Goal: Check status: Check status

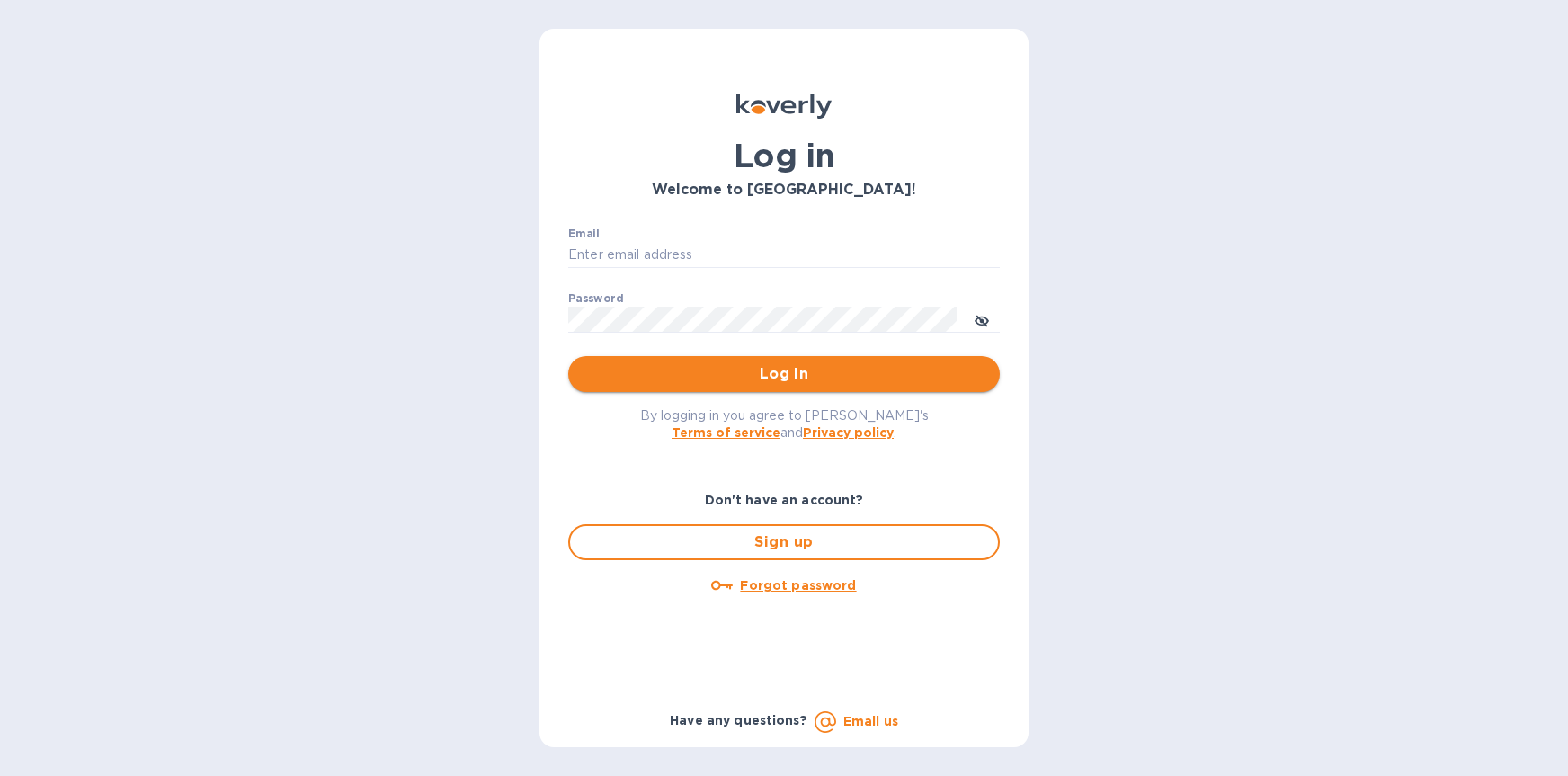
type input "[PERSON_NAME][EMAIL_ADDRESS][DOMAIN_NAME]"
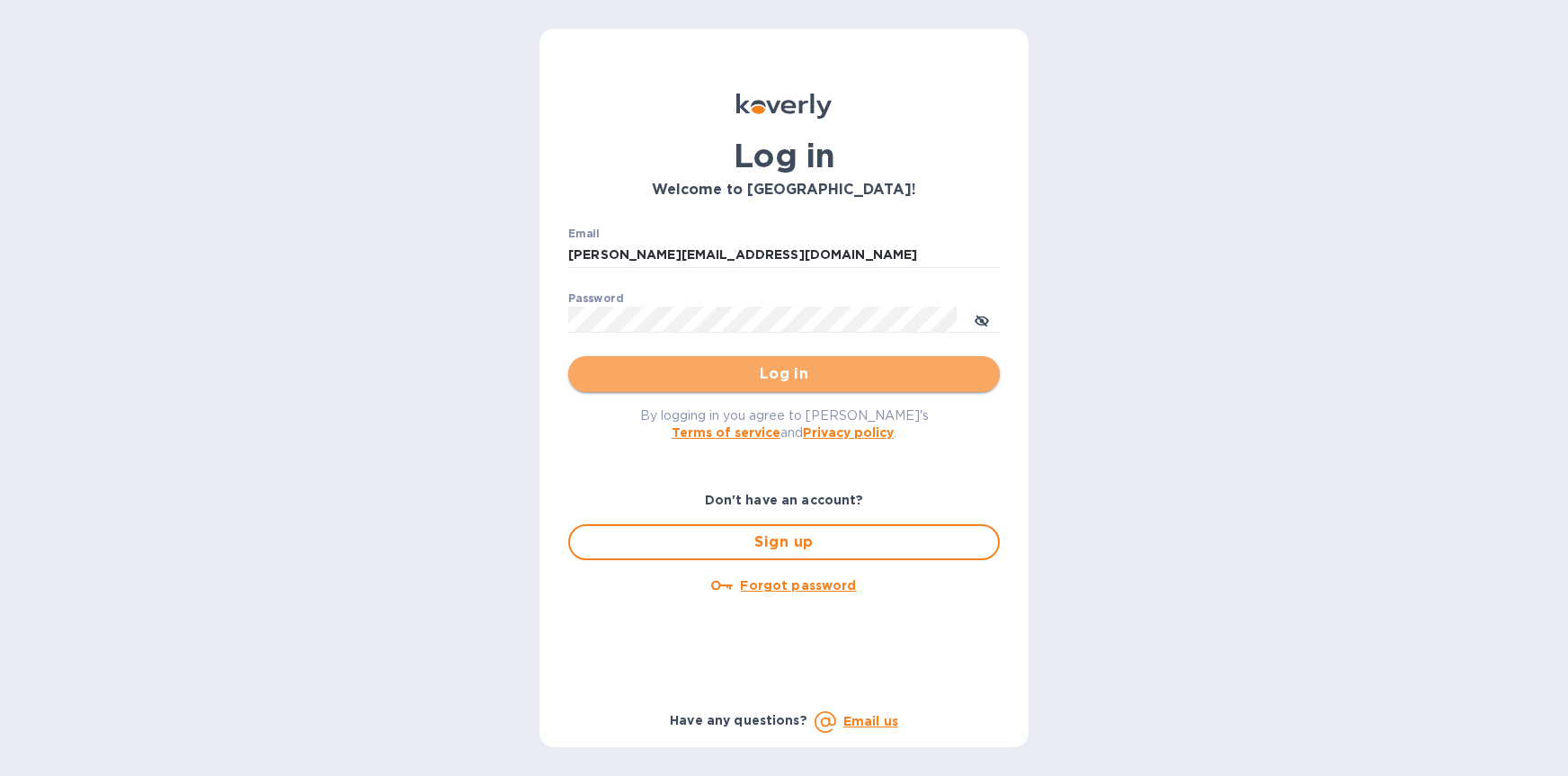
click at [806, 373] on span "Log in" at bounding box center [784, 374] width 403 height 22
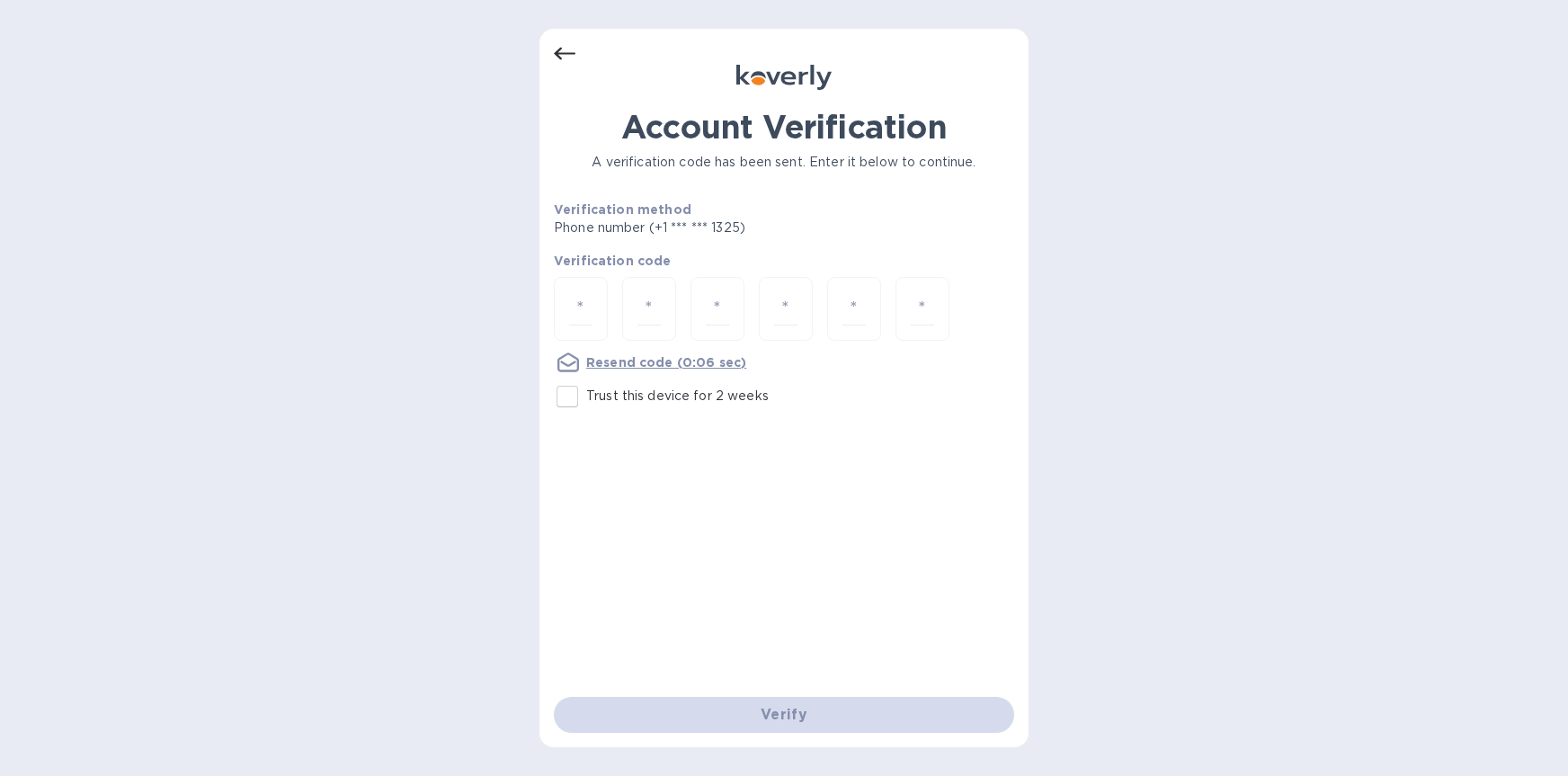
click at [574, 399] on input "Trust this device for 2 weeks" at bounding box center [567, 396] width 37 height 37
checkbox input "true"
click at [580, 312] on input "number" at bounding box center [581, 309] width 24 height 34
type input "6"
type input "9"
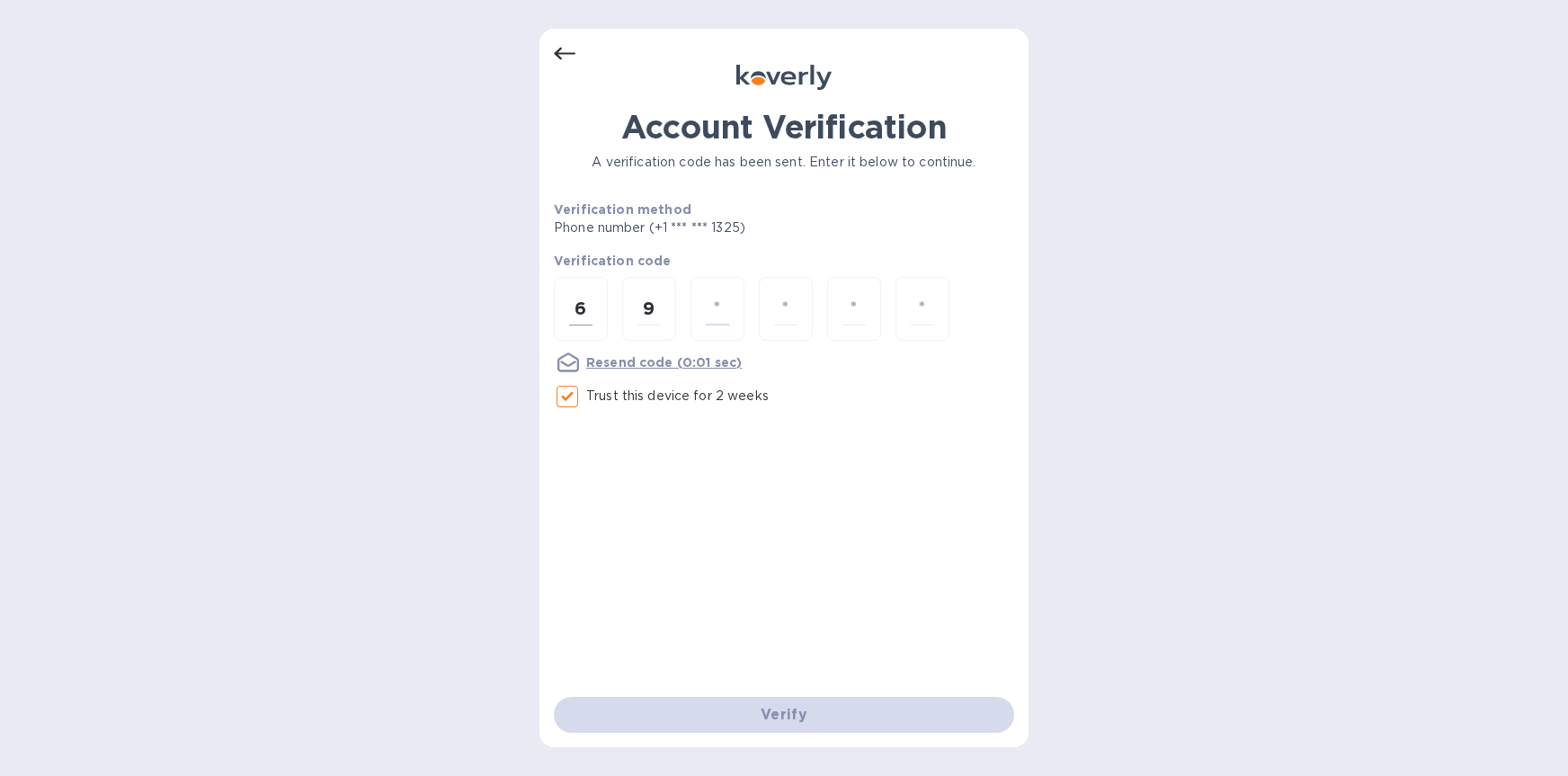
type input "0"
type input "1"
type input "9"
type input "6"
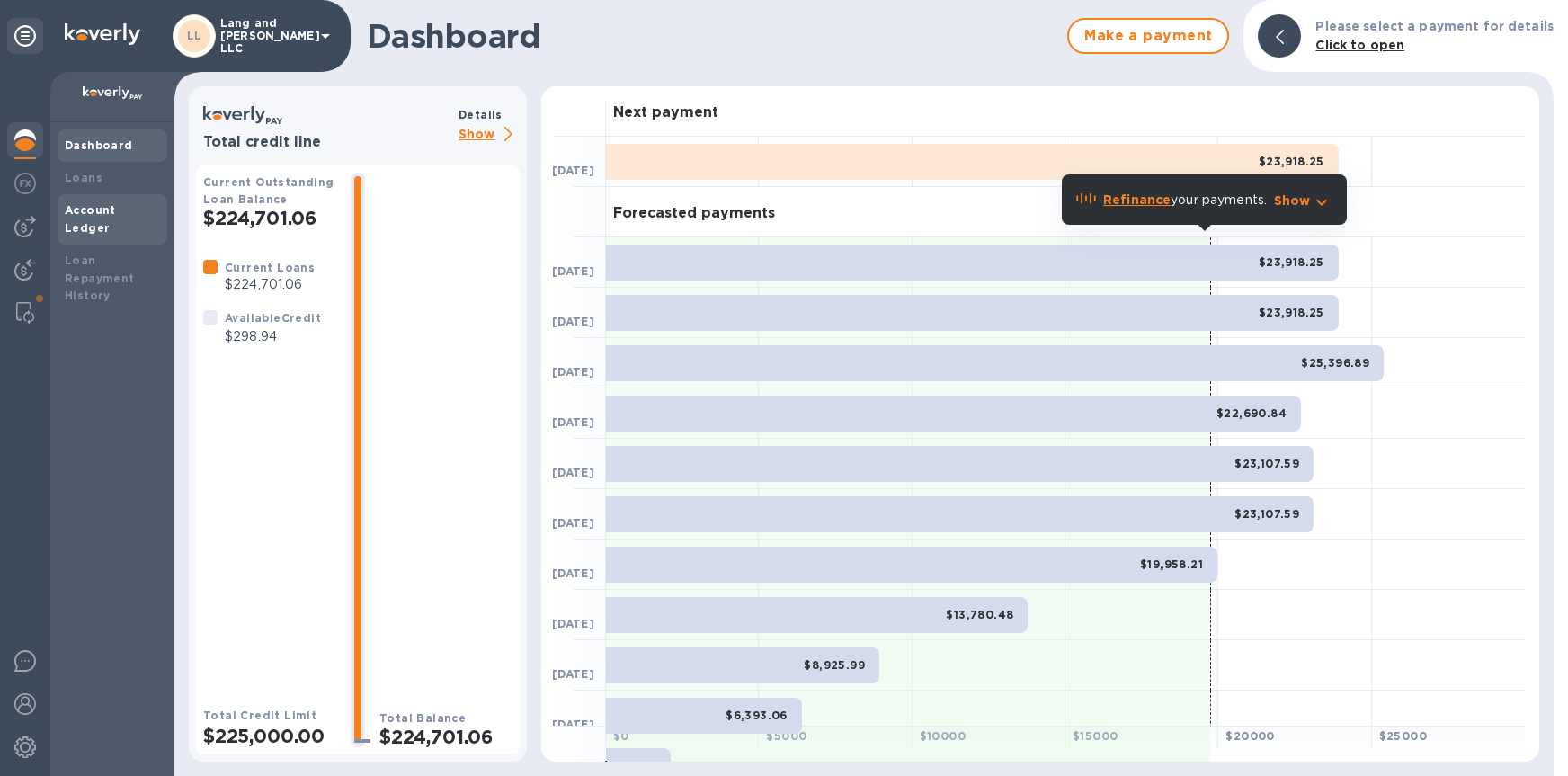
click at [107, 209] on b "Account Ledger" at bounding box center [90, 219] width 51 height 32
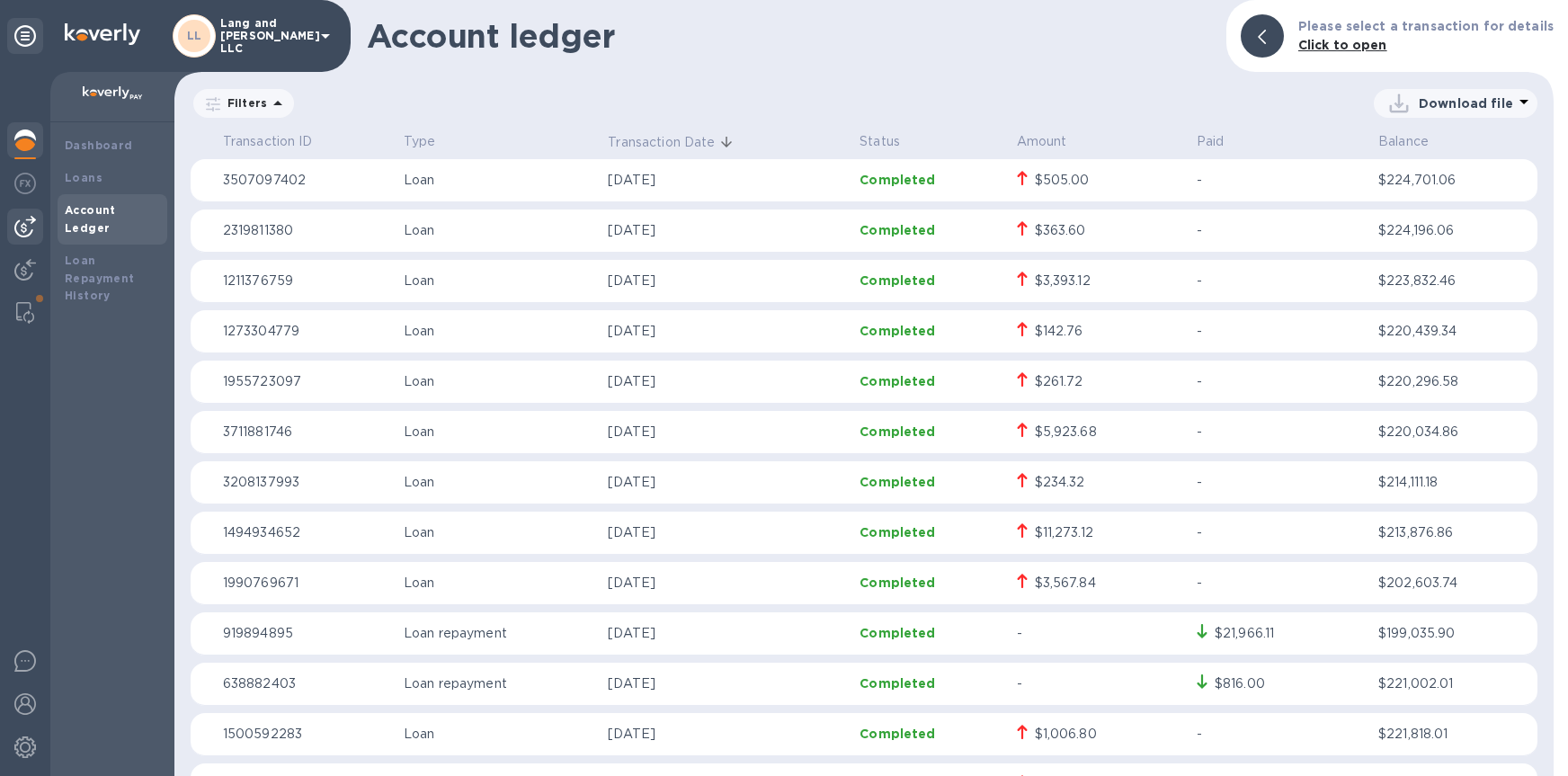
click at [15, 231] on img at bounding box center [26, 227] width 22 height 22
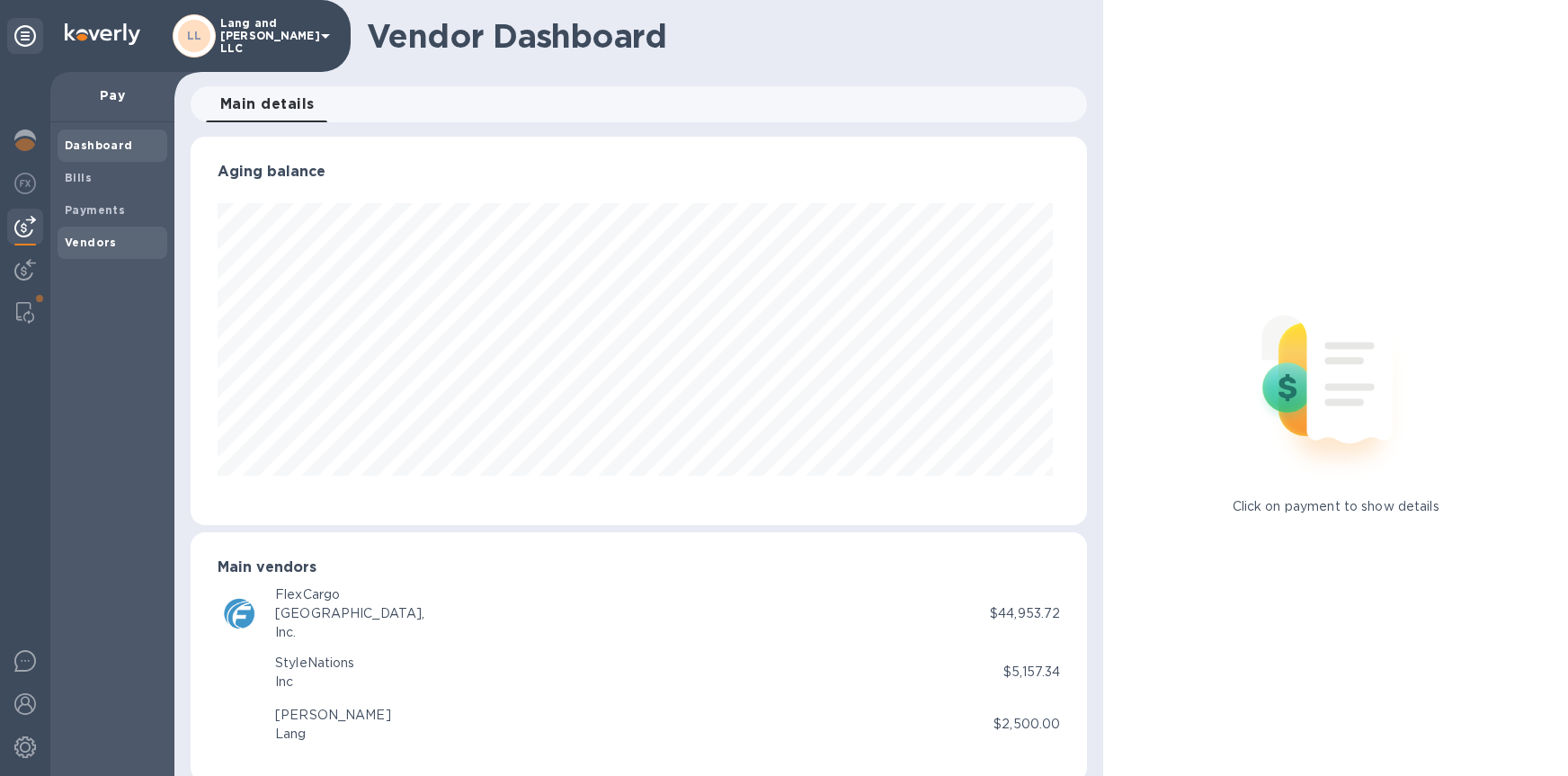
scroll to position [388, 890]
click at [101, 212] on b "Payments" at bounding box center [95, 209] width 60 height 14
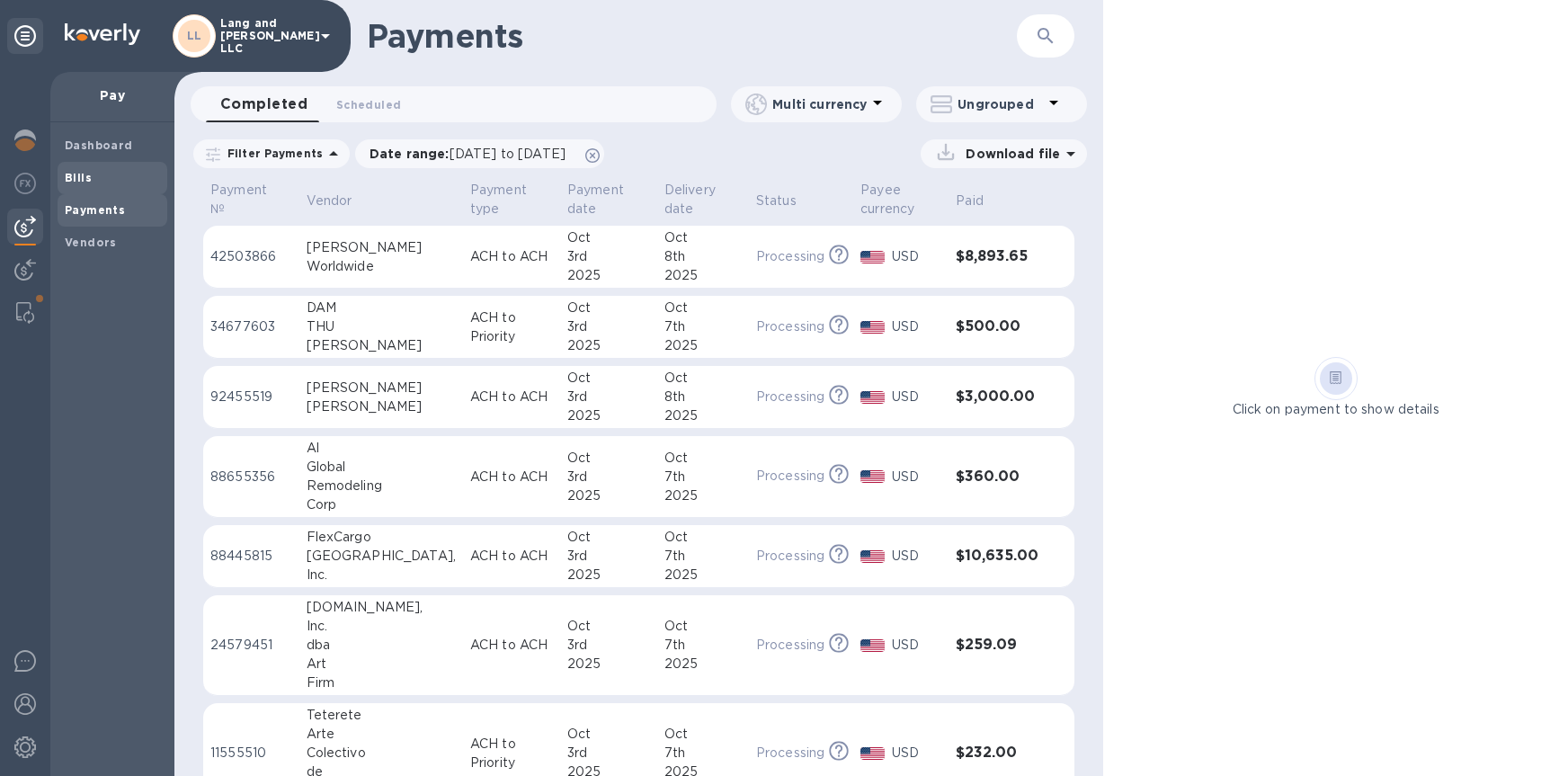
click at [82, 182] on b "Bills" at bounding box center [78, 178] width 27 height 14
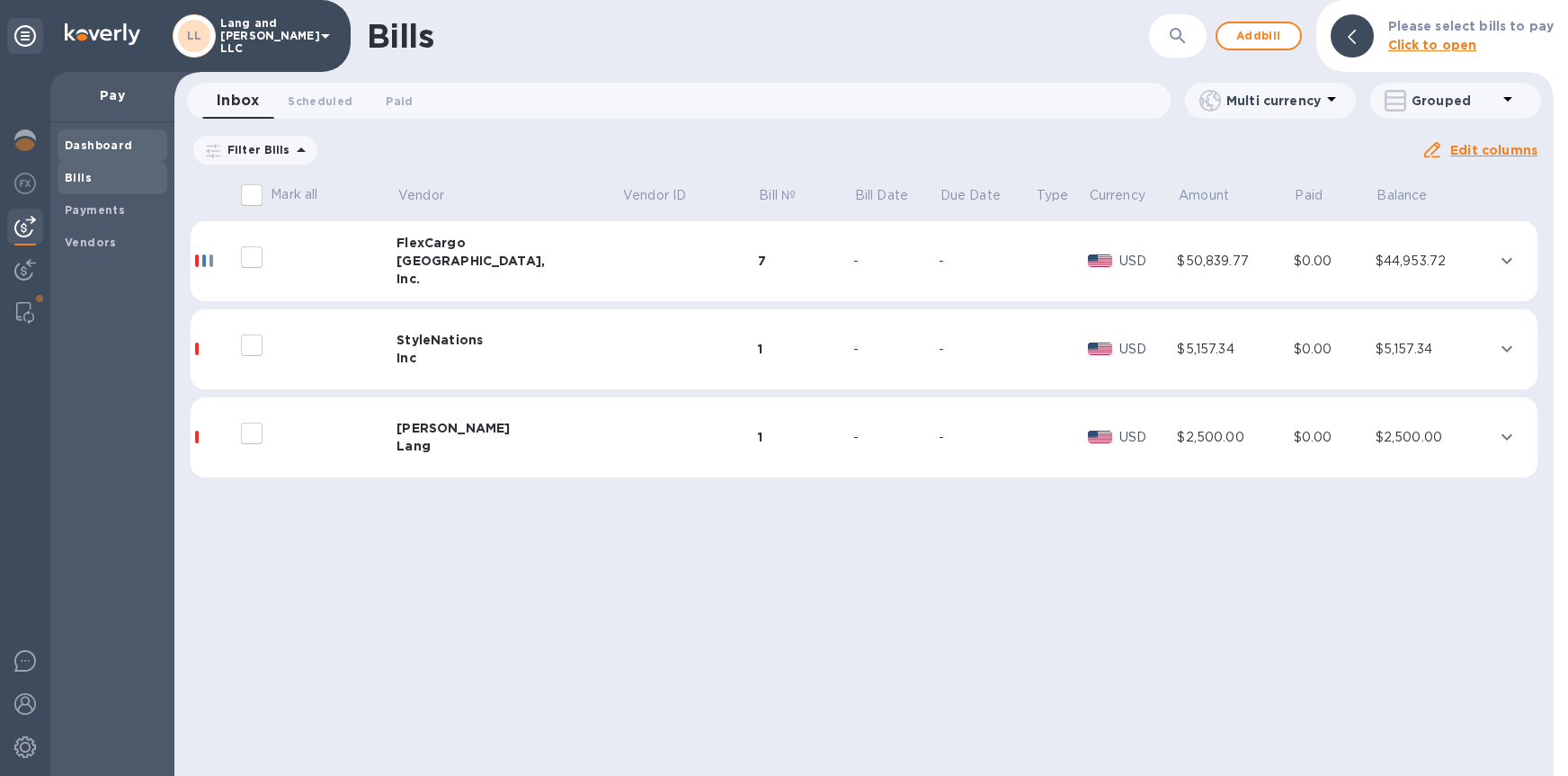
click at [83, 145] on b "Dashboard" at bounding box center [98, 145] width 68 height 14
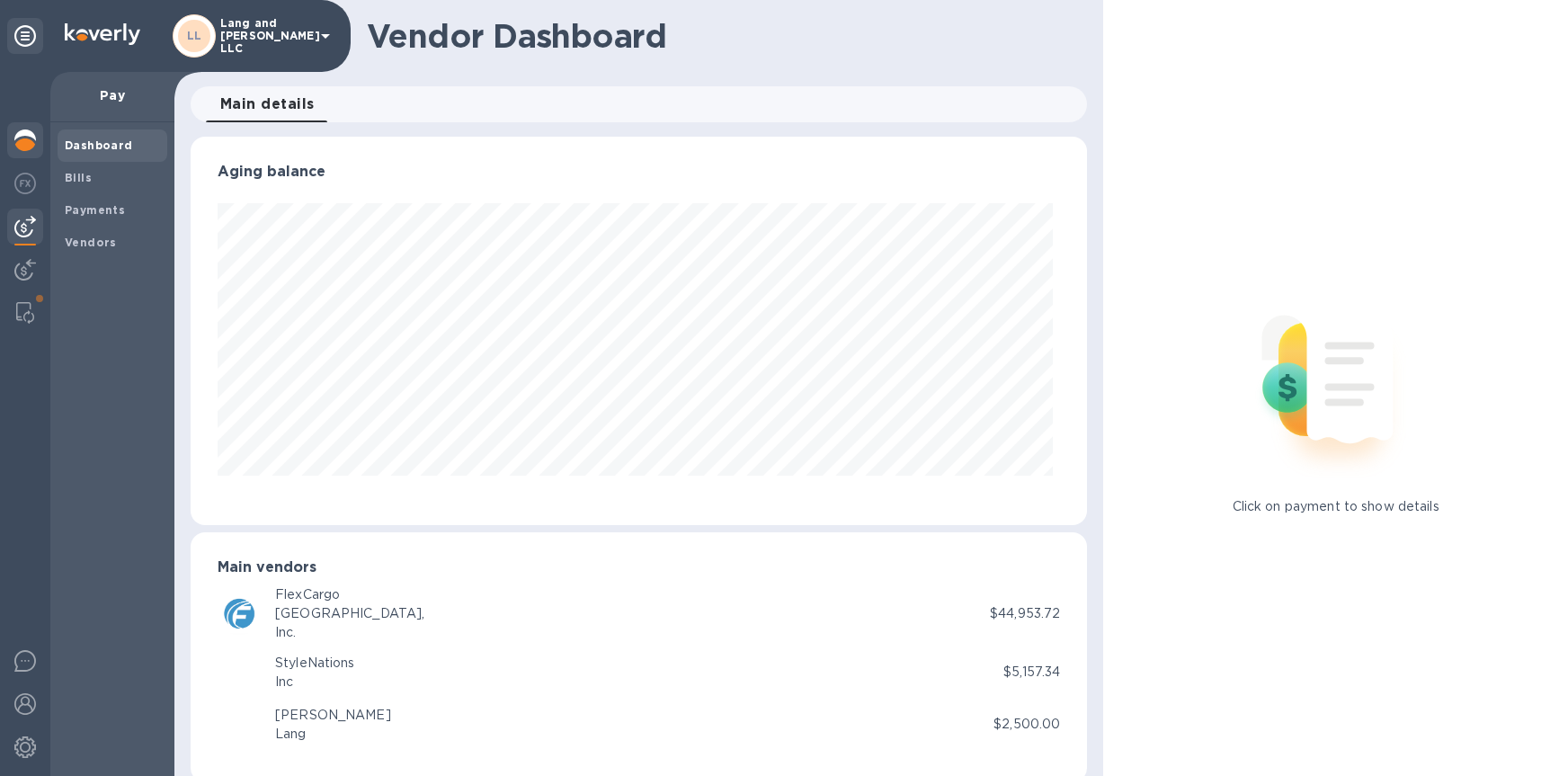
click at [29, 142] on img at bounding box center [26, 140] width 22 height 22
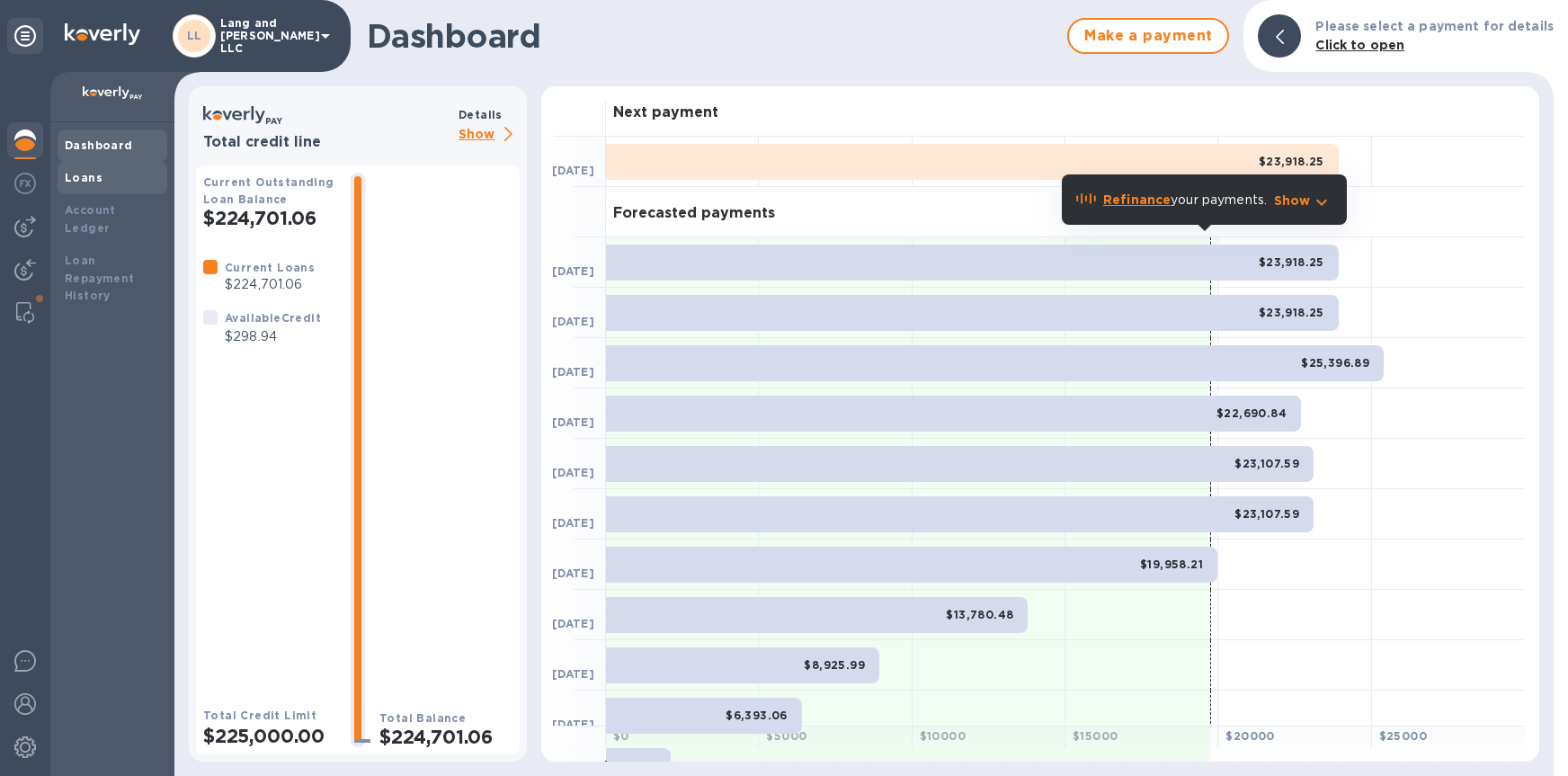
click at [91, 181] on b "Loans" at bounding box center [83, 178] width 37 height 14
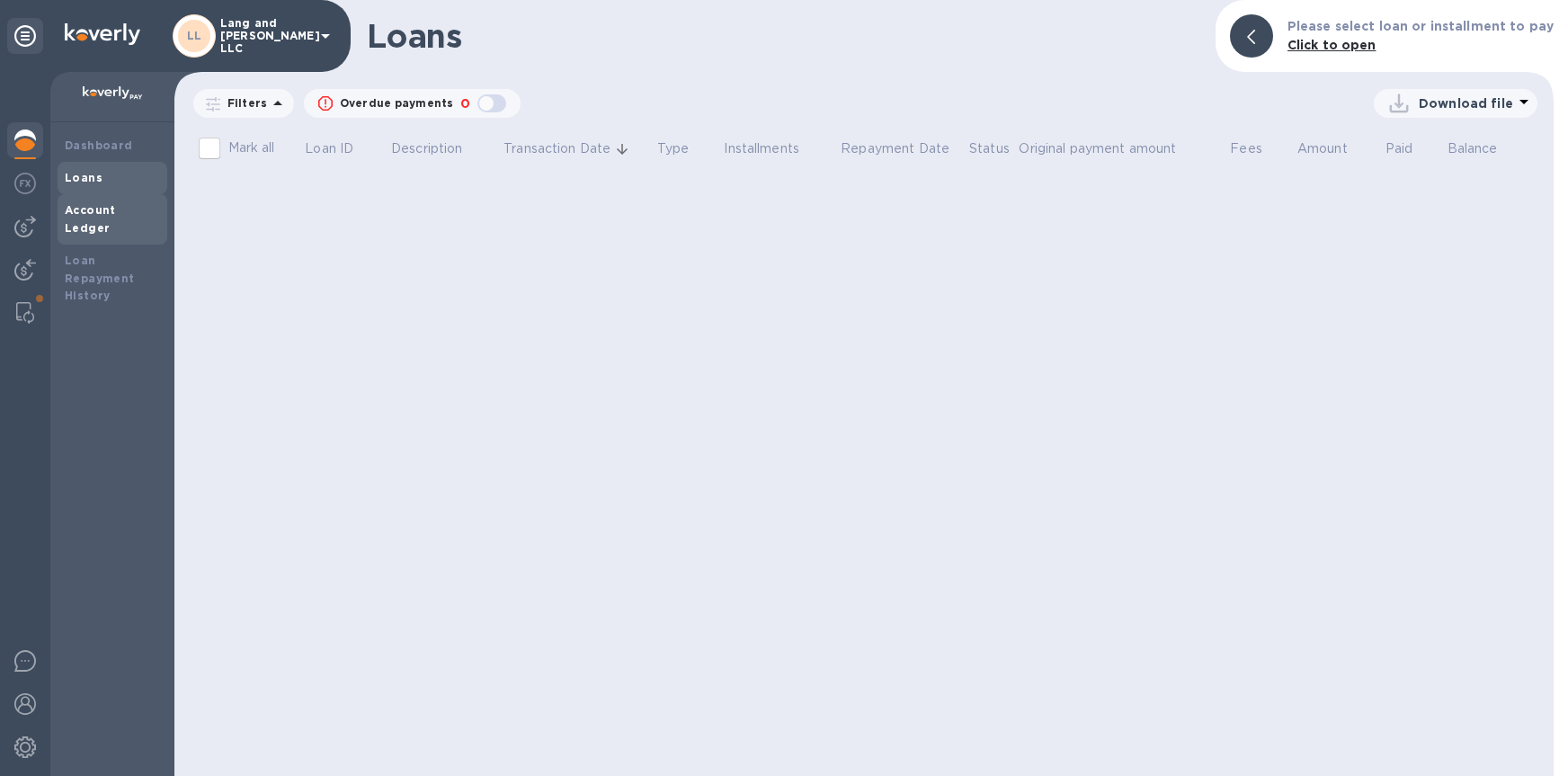
drag, startPoint x: 92, startPoint y: 213, endPoint x: 90, endPoint y: 242, distance: 29.1
click at [93, 213] on b "Account Ledger" at bounding box center [90, 219] width 51 height 32
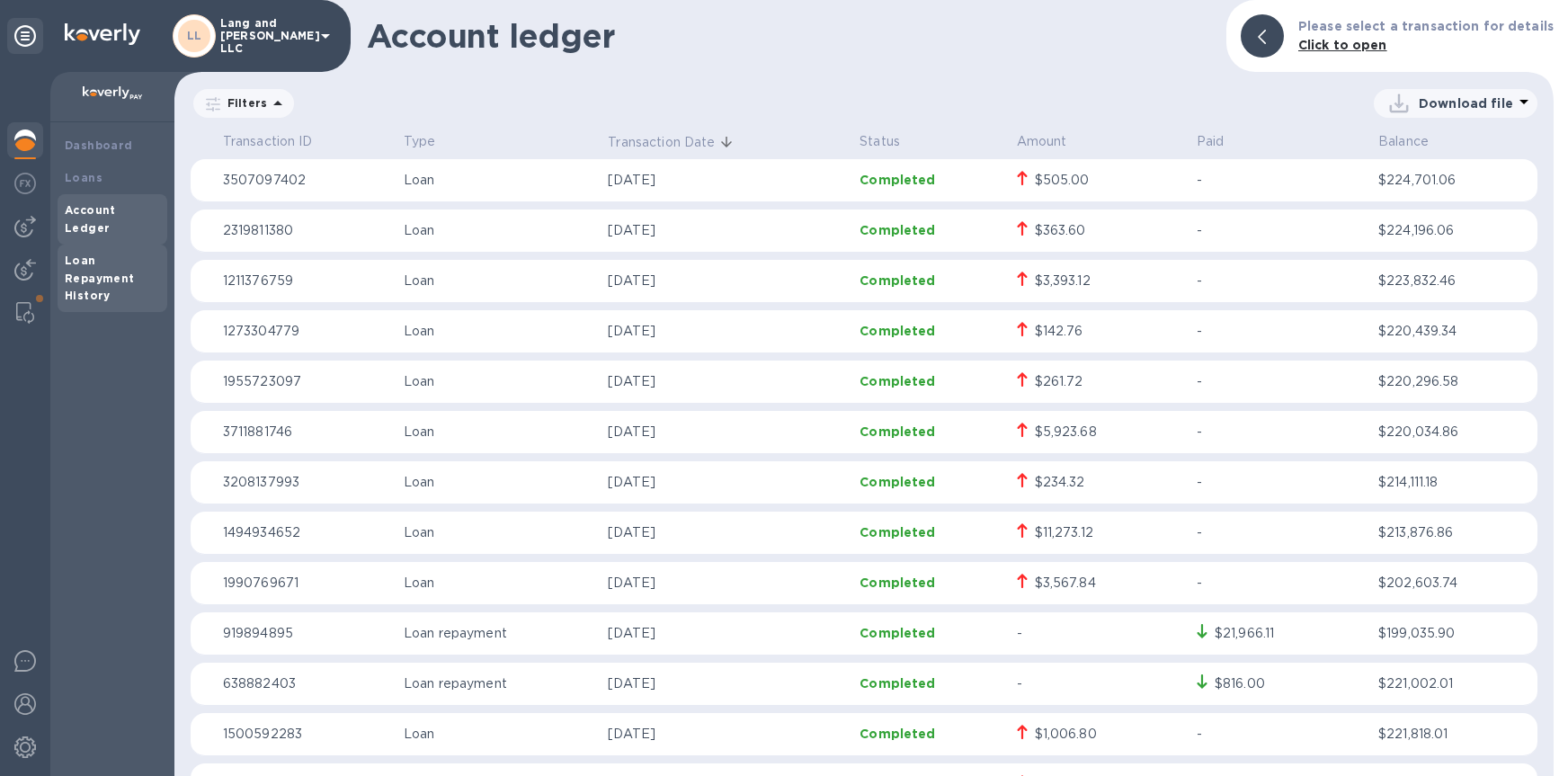
click at [82, 253] on b "Loan Repayment History" at bounding box center [99, 278] width 70 height 49
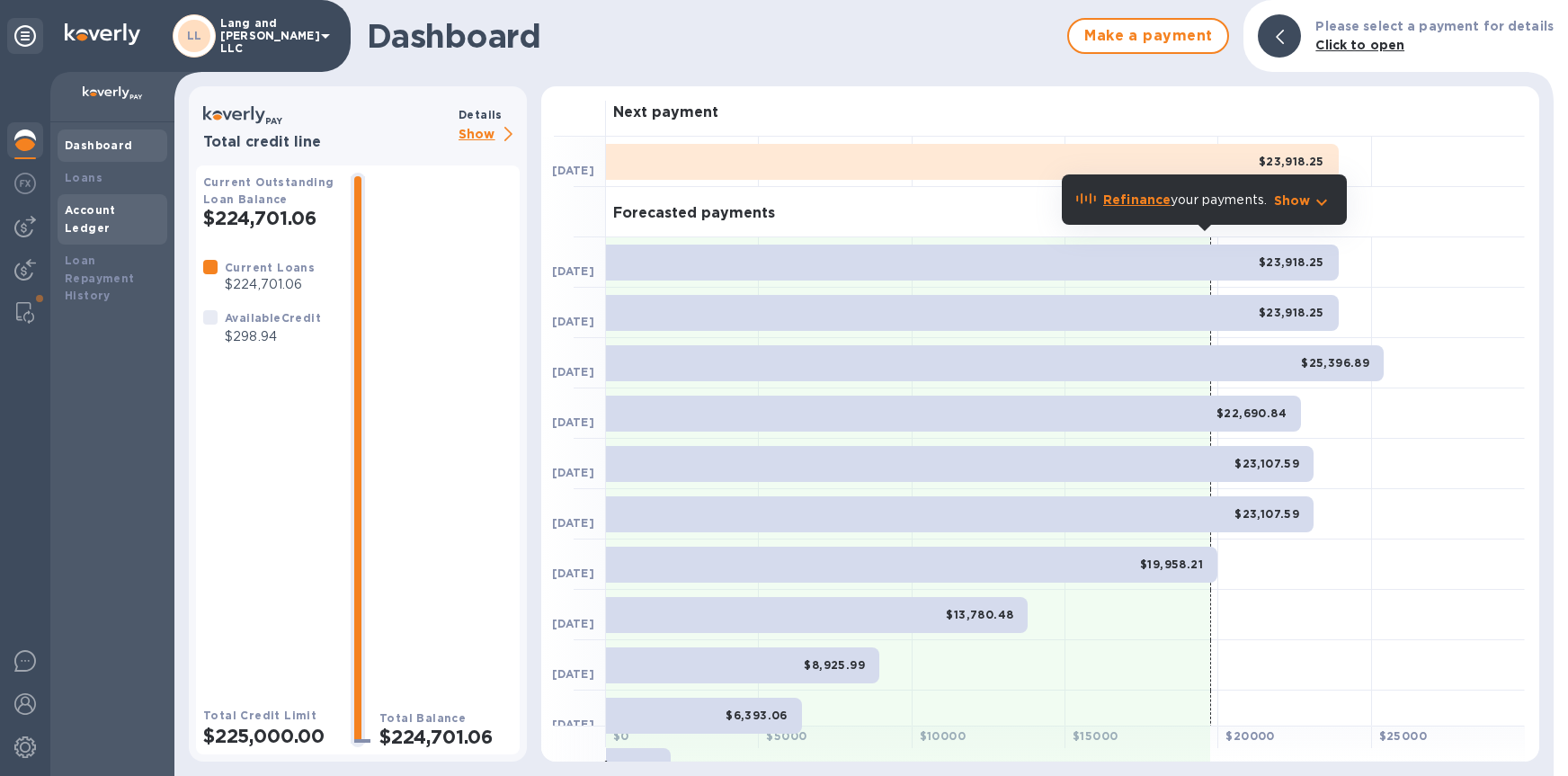
click at [87, 211] on b "Account Ledger" at bounding box center [90, 219] width 51 height 32
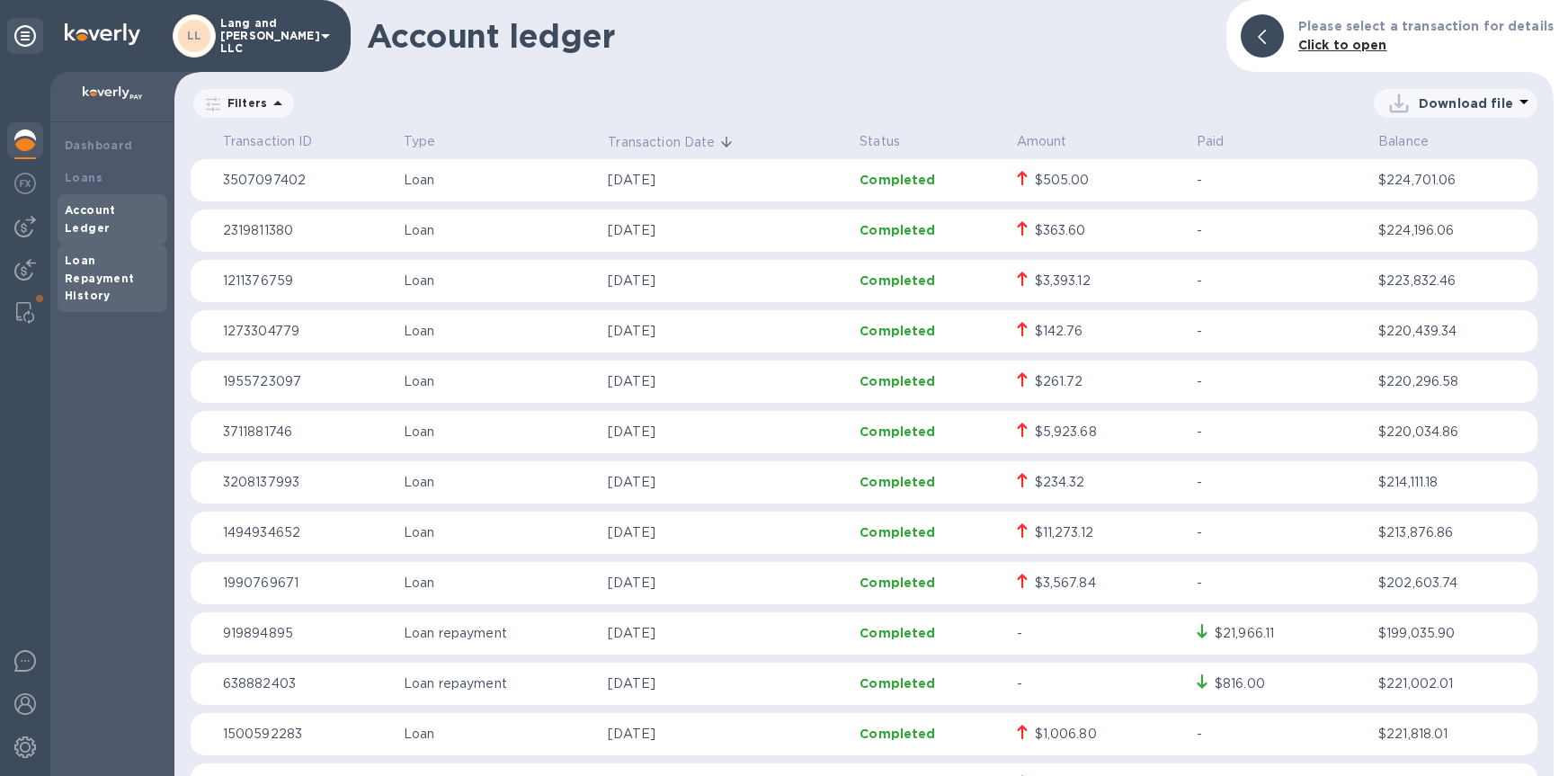
click at [87, 253] on b "Loan Repayment History" at bounding box center [99, 278] width 70 height 49
